Goal: Transaction & Acquisition: Purchase product/service

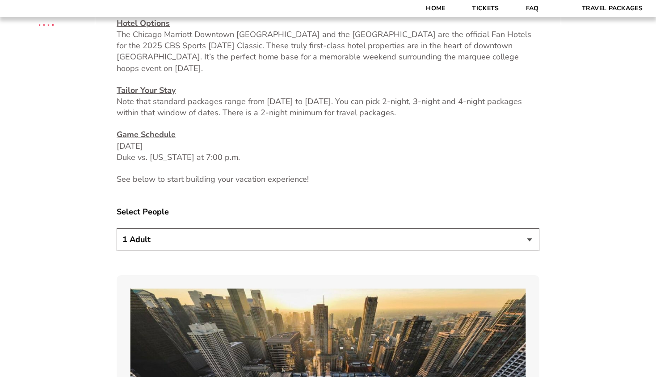
scroll to position [391, 0]
select select "2 Adults"
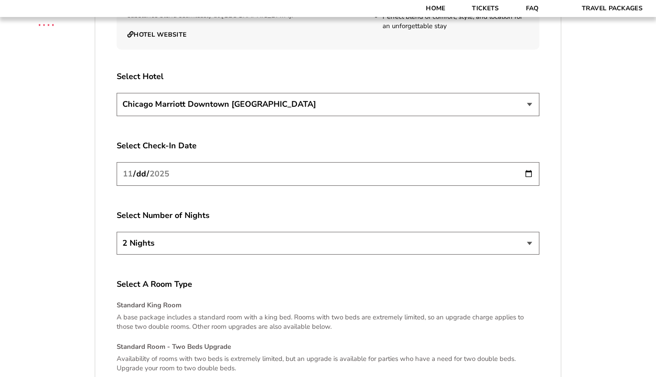
scroll to position [1559, 0]
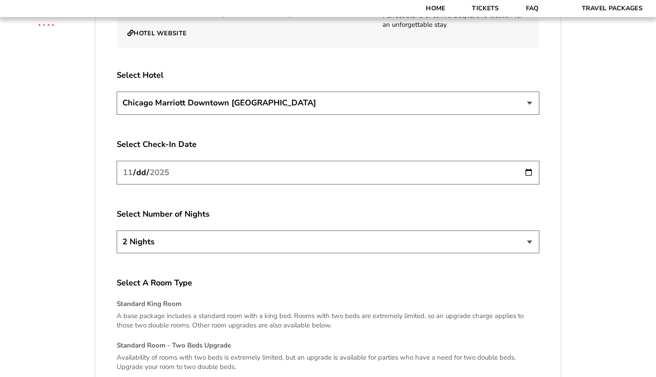
click at [387, 167] on input "2025-11-26" at bounding box center [328, 173] width 423 height 24
click at [176, 161] on input "2025-11-26" at bounding box center [328, 173] width 423 height 24
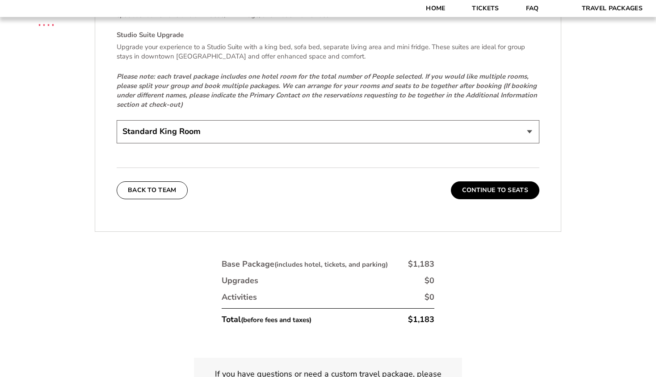
scroll to position [1997, 0]
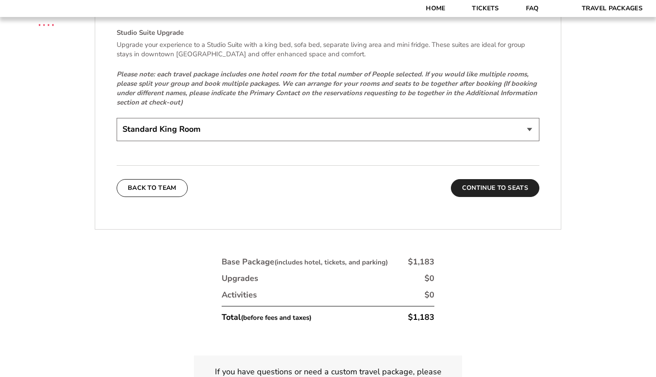
click at [495, 179] on button "Continue To Seats" at bounding box center [495, 188] width 88 height 18
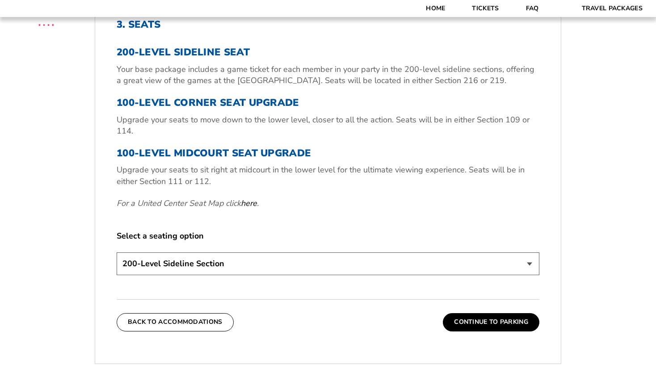
scroll to position [304, 0]
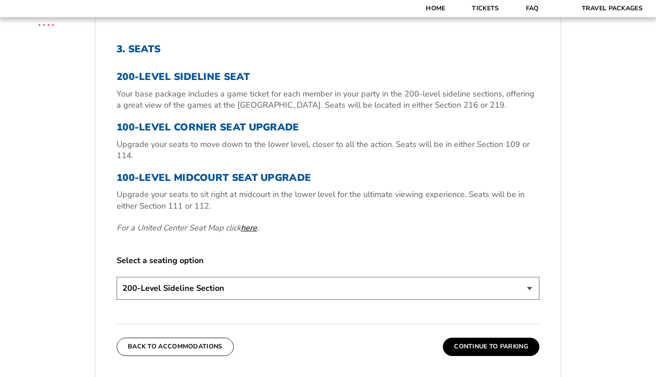
click at [250, 226] on link "here" at bounding box center [249, 227] width 16 height 11
click at [482, 274] on div "Select a seating option 200-Level Sideline Section 100-Level Corner Seat Upgrad…" at bounding box center [328, 278] width 423 height 47
click at [481, 344] on button "Continue To Parking" at bounding box center [491, 347] width 96 height 18
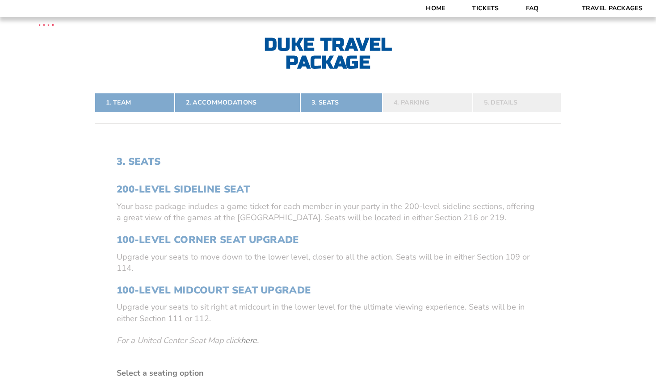
scroll to position [178, 0]
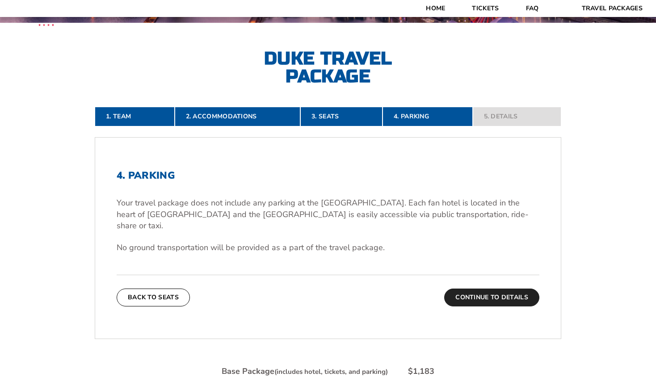
click at [492, 289] on button "Continue To Details" at bounding box center [491, 298] width 95 height 18
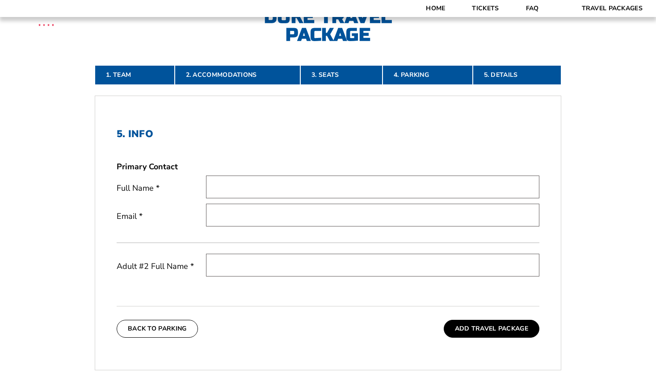
scroll to position [221, 0]
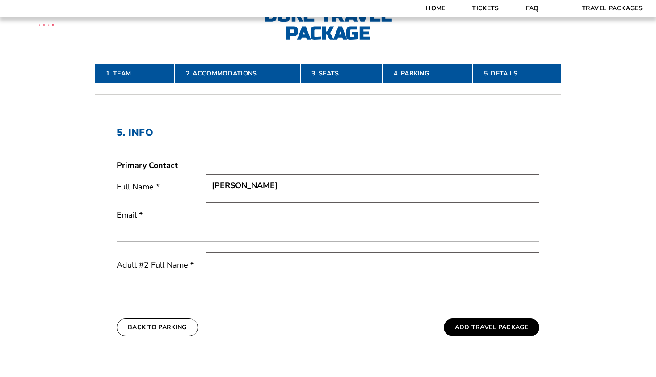
type input "[PERSON_NAME]"
type input "[EMAIL_ADDRESS][DOMAIN_NAME]"
type input "[PERSON_NAME]"
click at [588, 270] on form "Arkansas Arkansas Travel Package Duke Duke Travel Package 1. Team 2. Accommodat…" at bounding box center [328, 180] width 656 height 803
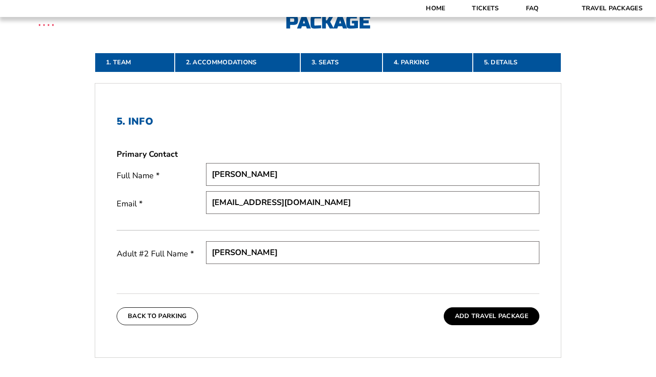
scroll to position [232, 0]
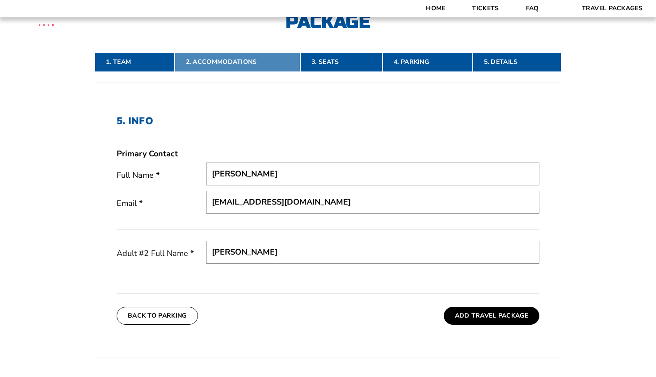
click at [223, 62] on link "2. Accommodations" at bounding box center [238, 62] width 126 height 20
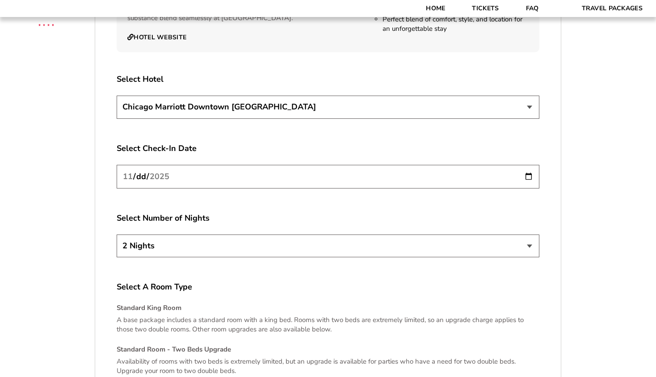
scroll to position [1556, 0]
click at [526, 171] on input "2025-11-26" at bounding box center [328, 176] width 423 height 24
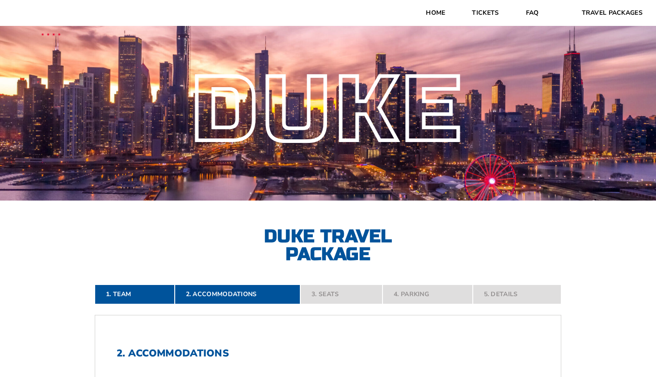
scroll to position [0, 0]
click at [499, 297] on nav "1. Team 2. Accommodations 3. Seats 4. Parking 5. Details" at bounding box center [328, 295] width 466 height 20
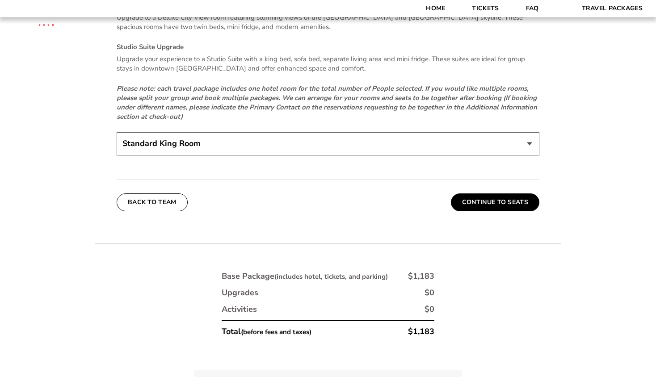
scroll to position [1984, 0]
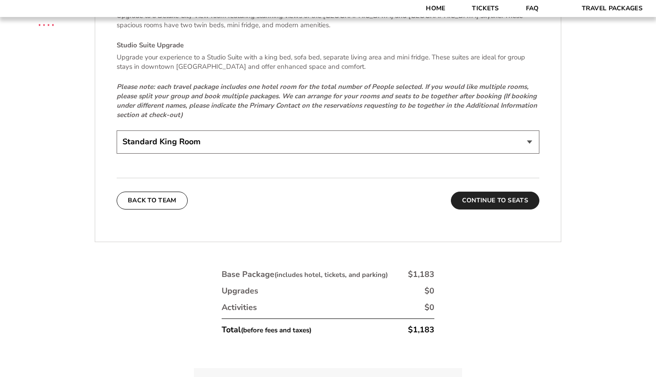
click at [492, 197] on button "Continue To Seats" at bounding box center [495, 201] width 88 height 18
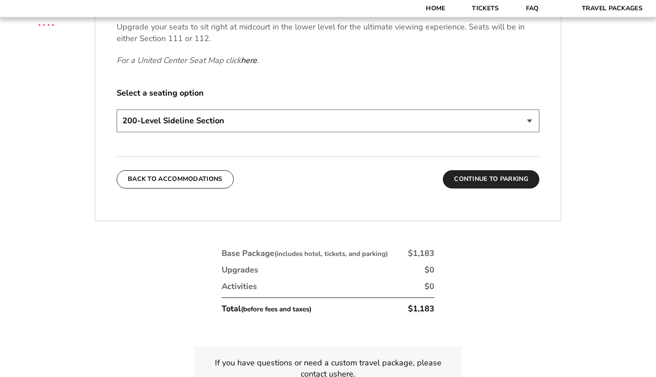
click at [492, 182] on button "Continue To Parking" at bounding box center [491, 179] width 96 height 18
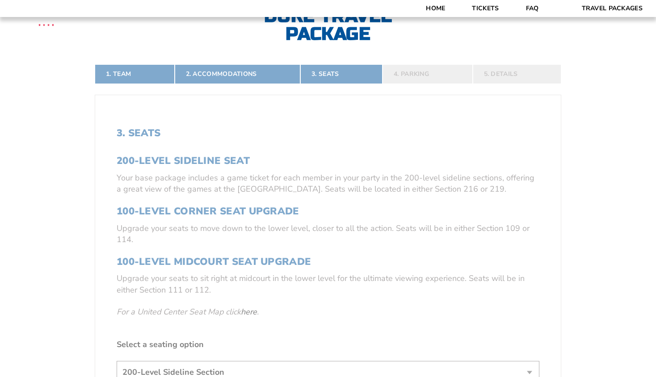
scroll to position [178, 0]
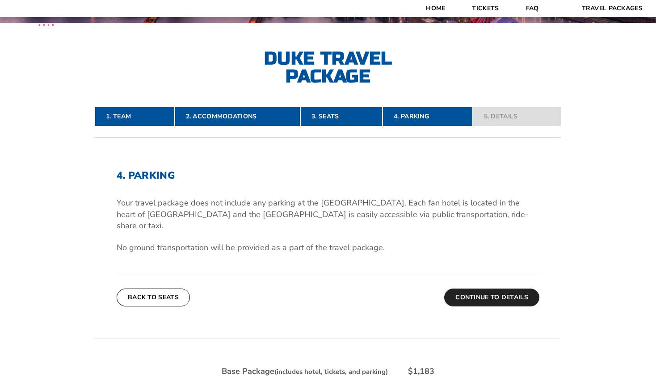
click at [493, 289] on button "Continue To Details" at bounding box center [491, 298] width 95 height 18
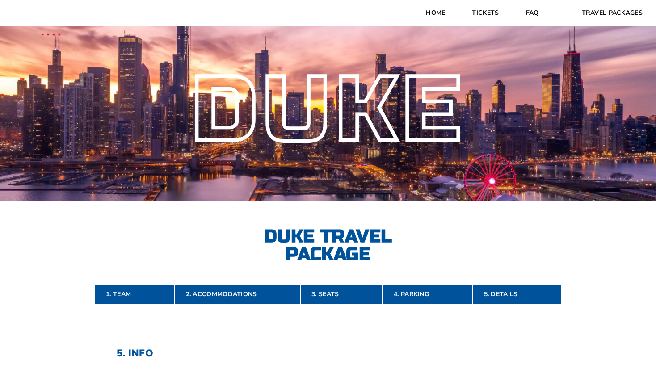
scroll to position [0, 0]
click at [487, 12] on link "Tickets" at bounding box center [485, 13] width 54 height 26
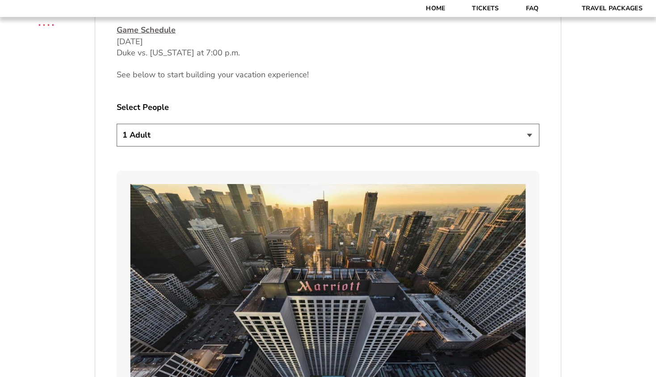
scroll to position [504, 0]
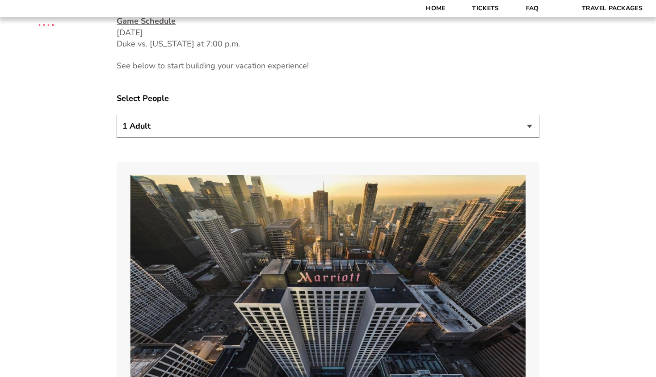
select select "2 Adults"
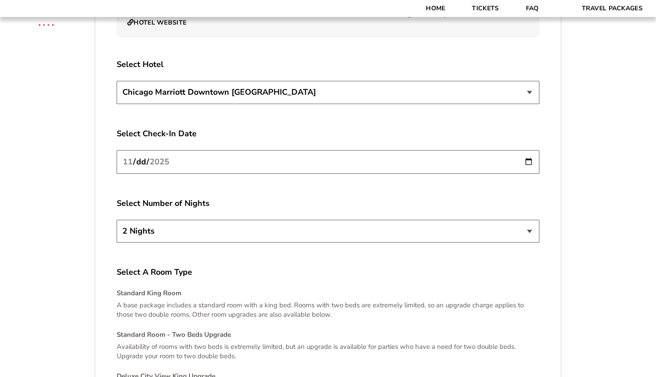
scroll to position [1572, 0]
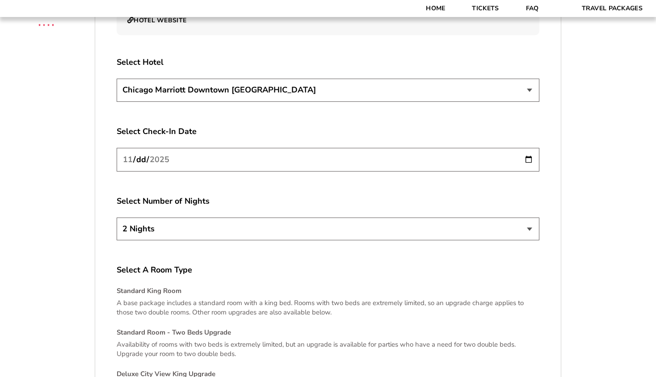
click at [528, 149] on input "2025-11-26" at bounding box center [328, 160] width 423 height 24
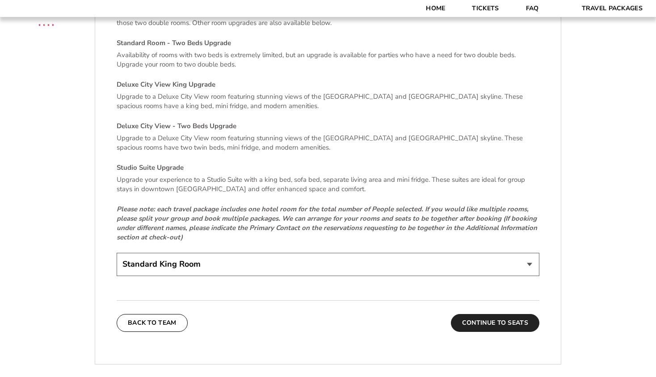
click at [516, 314] on button "Continue To Seats" at bounding box center [495, 323] width 88 height 18
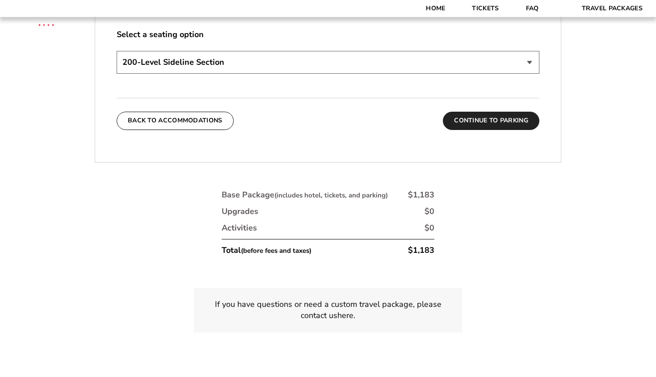
click at [492, 117] on button "Continue To Parking" at bounding box center [491, 121] width 96 height 18
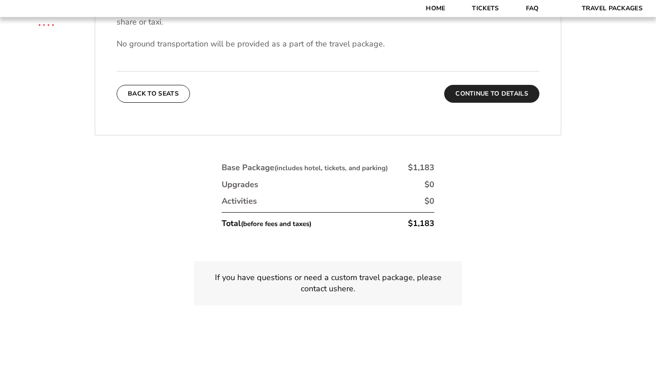
click at [490, 85] on button "Continue To Details" at bounding box center [491, 94] width 95 height 18
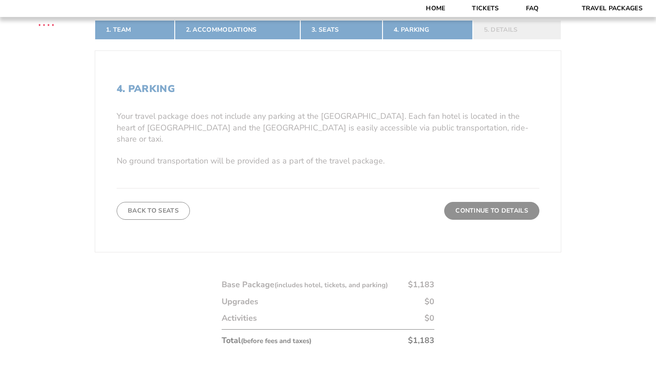
scroll to position [178, 0]
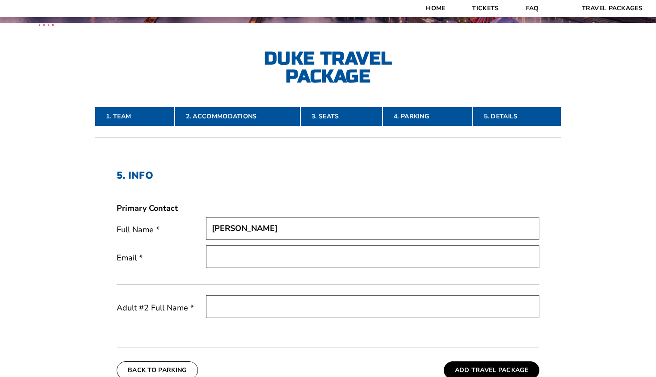
type input "[PERSON_NAME]"
type input "[EMAIL_ADDRESS][DOMAIN_NAME]"
type input "[PERSON_NAME]"
click at [598, 195] on form "Arkansas Arkansas Travel Package Duke Duke Travel Package 1. Team 2. Accommodat…" at bounding box center [328, 223] width 656 height 803
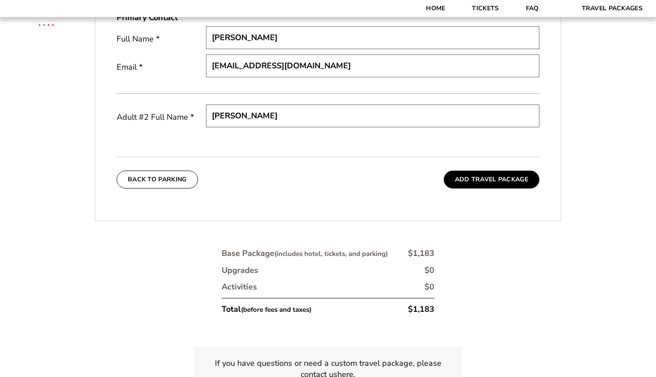
scroll to position [360, 0]
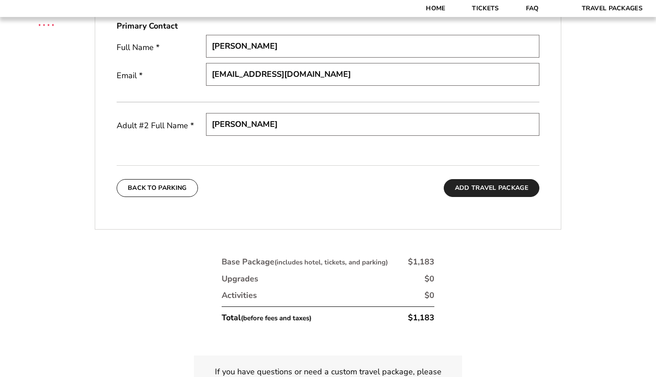
click at [492, 186] on button "Add Travel Package" at bounding box center [492, 188] width 96 height 18
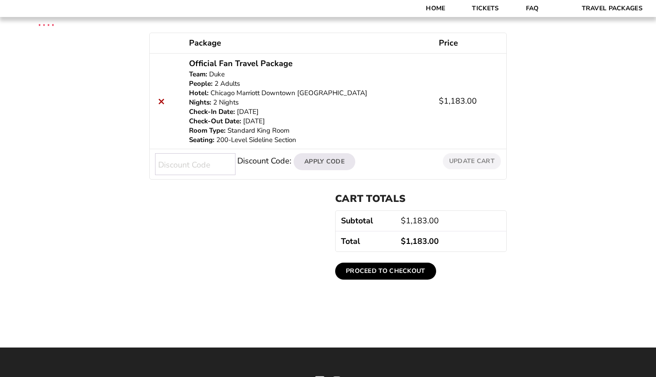
scroll to position [150, 0]
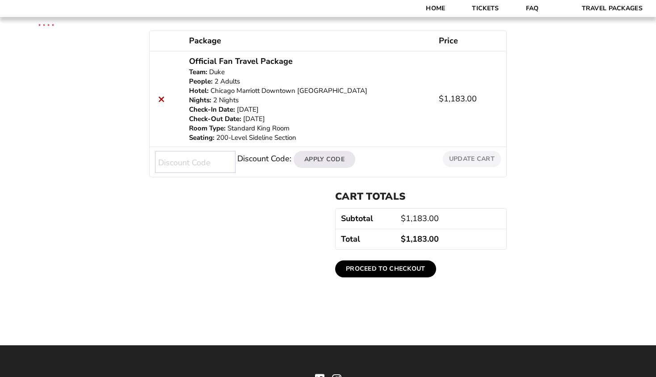
click at [379, 270] on link "Proceed to checkout" at bounding box center [385, 268] width 101 height 17
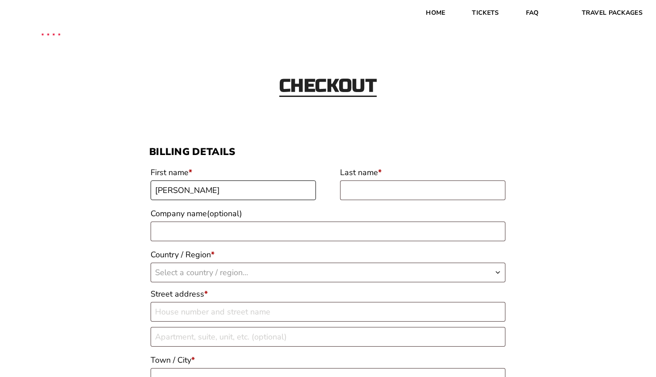
type input "[PERSON_NAME]"
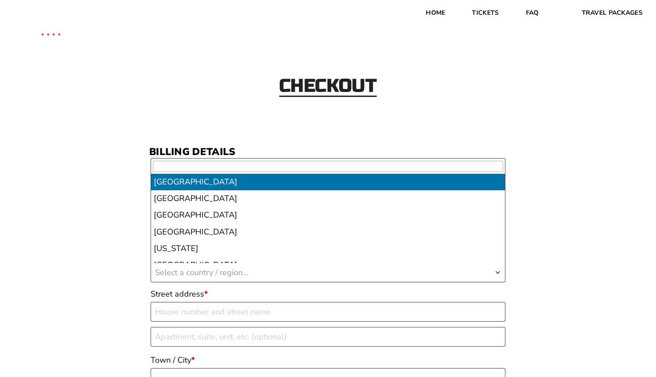
click at [497, 270] on b "Country / Region" at bounding box center [497, 272] width 7 height 7
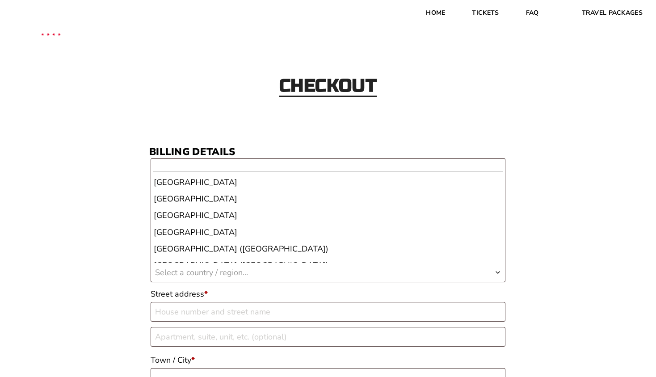
scroll to position [3836, 0]
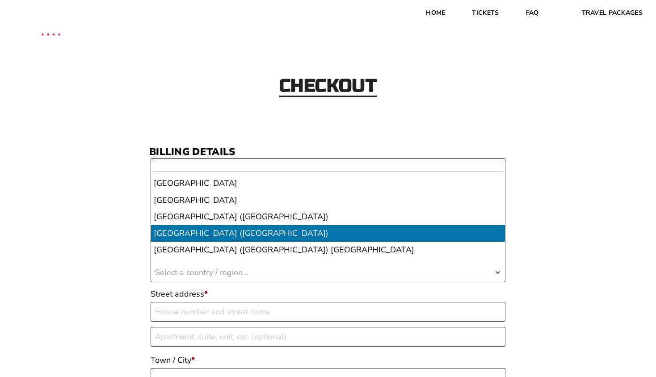
select select "US"
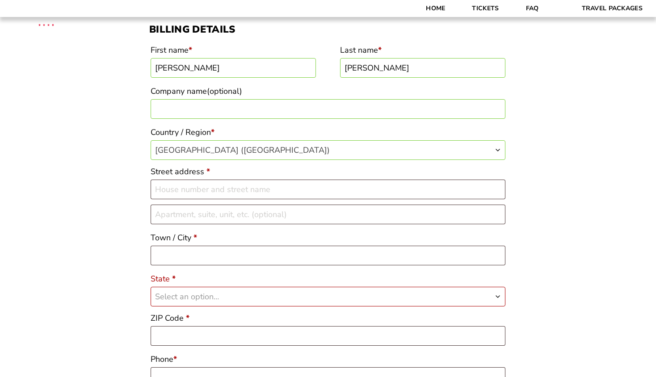
scroll to position [134, 0]
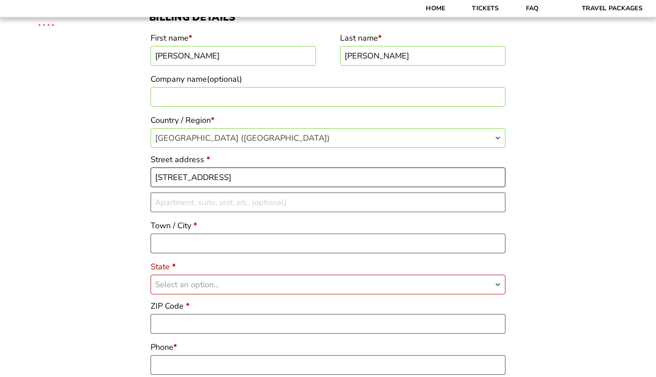
type input "[STREET_ADDRESS]"
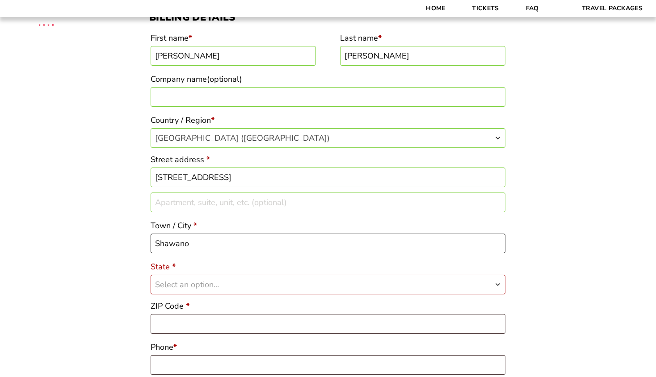
type input "Shawano"
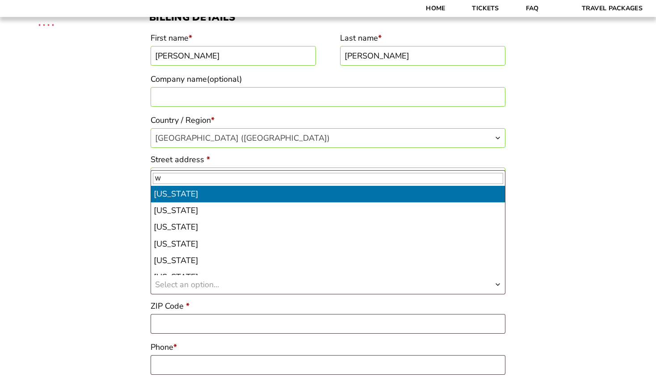
type input "WI"
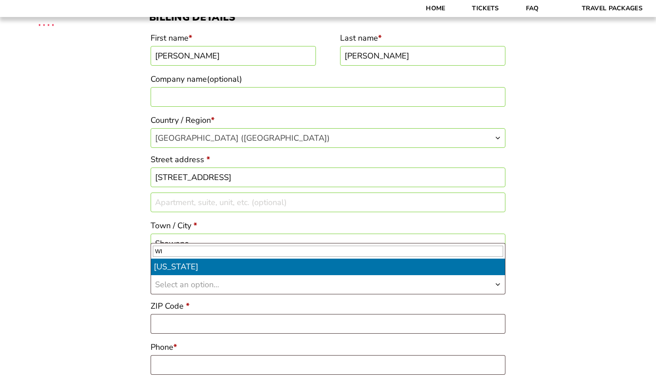
select select "WI"
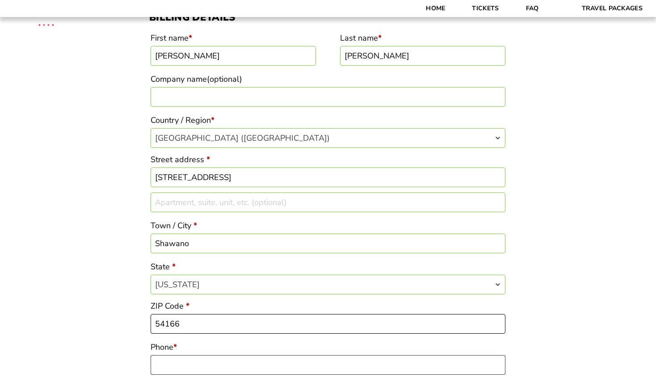
type input "54166"
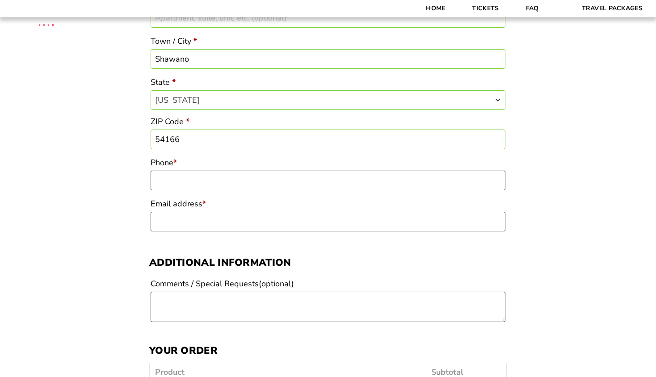
scroll to position [332, 0]
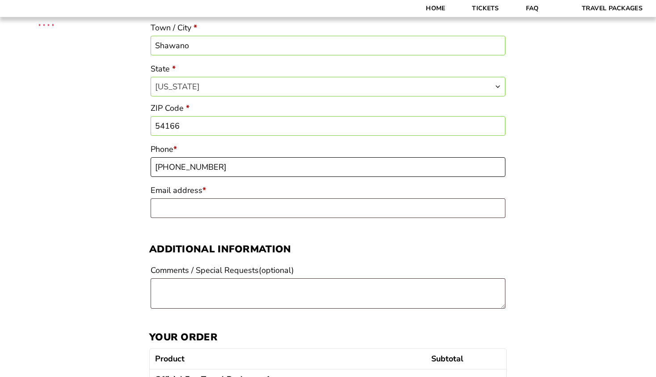
type input "[PHONE_NUMBER]"
type input "m"
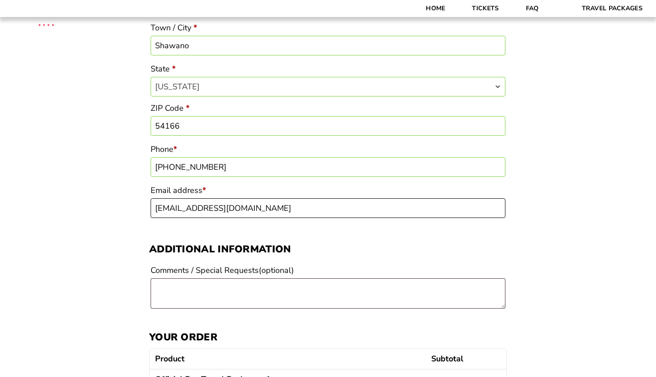
type input "[EMAIL_ADDRESS][DOMAIN_NAME]"
click at [105, 274] on div "Checkout Discount Code: Apply Code Billing details First name * Mary Last name …" at bounding box center [328, 285] width 656 height 1159
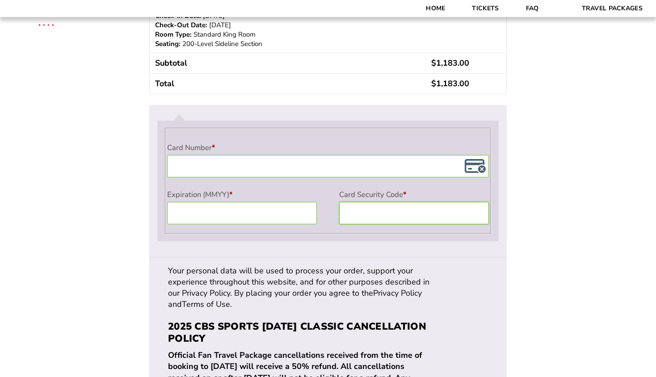
scroll to position [745, 0]
